Goal: Task Accomplishment & Management: Use online tool/utility

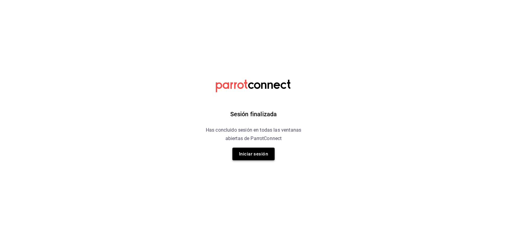
click at [261, 150] on button "Iniciar sesión" at bounding box center [254, 154] width 42 height 13
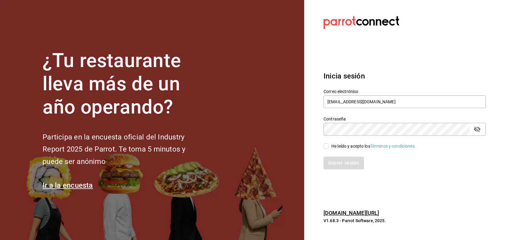
click at [326, 147] on input "He leído y acepto los Términos y condiciones." at bounding box center [326, 145] width 5 height 5
checkbox input "true"
click at [344, 162] on button "Iniciar sesión" at bounding box center [344, 163] width 41 height 13
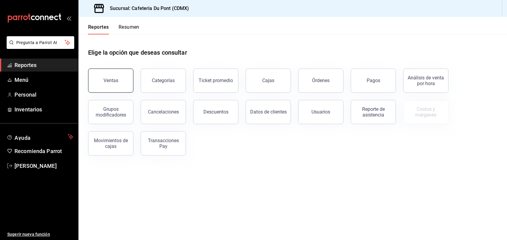
click at [108, 86] on button "Ventas" at bounding box center [110, 81] width 45 height 24
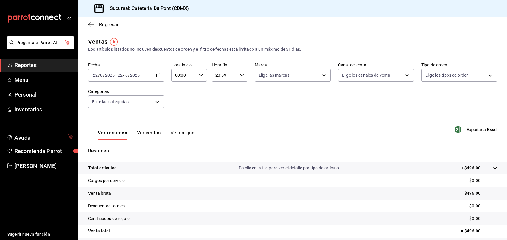
click at [157, 129] on div "Ver resumen Ver ventas Ver cargos" at bounding box center [141, 132] width 106 height 18
click at [153, 132] on button "Ver ventas" at bounding box center [149, 135] width 24 height 10
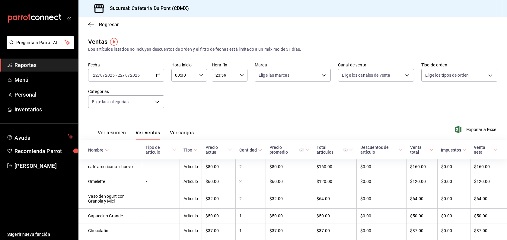
click at [356, 111] on div "Fecha 2025-08-22 22 / 8 / 2025 - 2025-08-22 22 / 8 / 2025 Hora inicio 00:00 Hor…" at bounding box center [292, 88] width 409 height 53
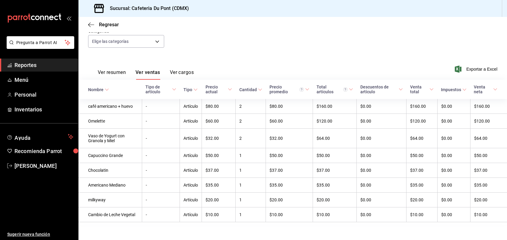
scroll to position [66, 0]
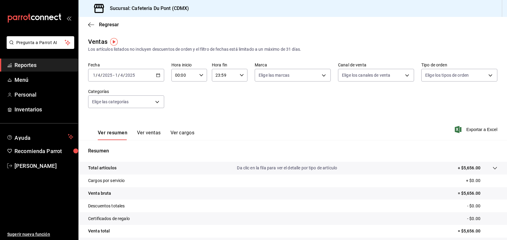
click at [152, 137] on button "Ver ventas" at bounding box center [149, 135] width 24 height 10
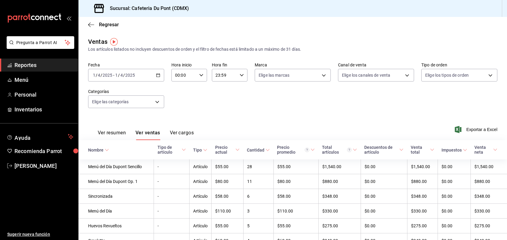
click at [112, 71] on div "[DATE] [DATE] - [DATE] [DATE]" at bounding box center [126, 75] width 76 height 13
click at [121, 96] on span "Hoy" at bounding box center [116, 93] width 47 height 6
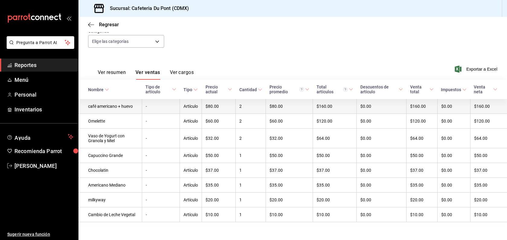
scroll to position [66, 0]
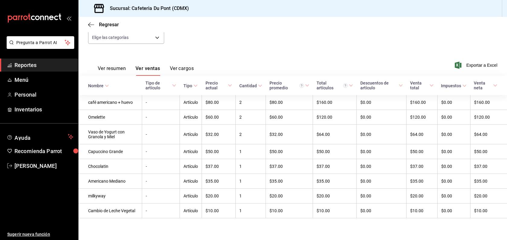
click at [113, 70] on button "Ver resumen" at bounding box center [112, 71] width 28 height 10
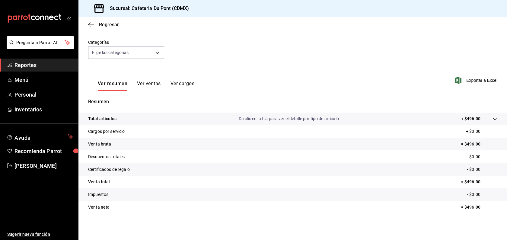
scroll to position [49, 0]
